Goal: Find specific page/section

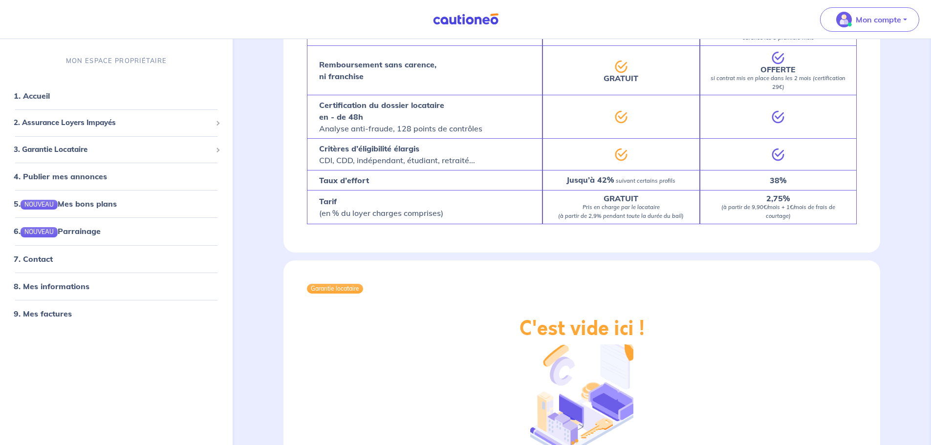
scroll to position [453, 0]
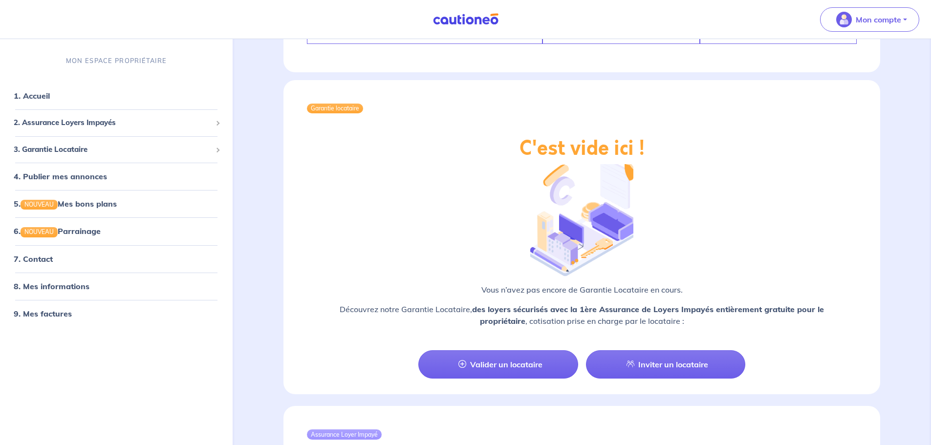
scroll to position [453, 0]
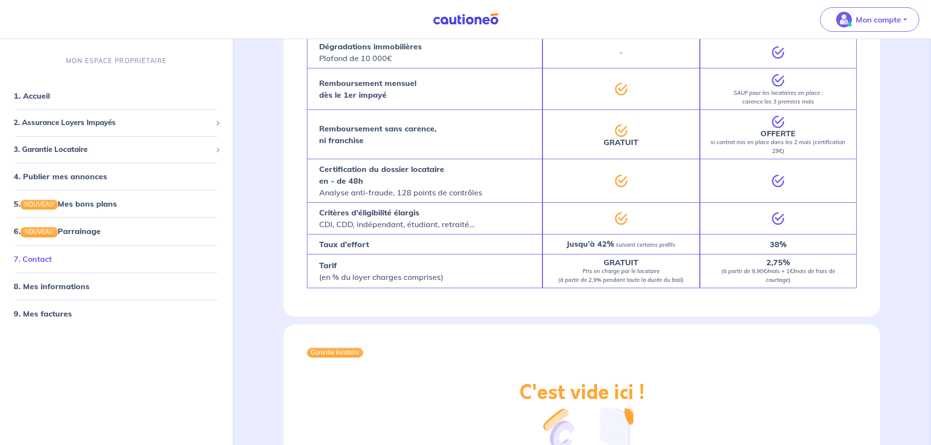
click at [45, 262] on link "7. Contact" at bounding box center [33, 259] width 38 height 10
